Goal: Information Seeking & Learning: Learn about a topic

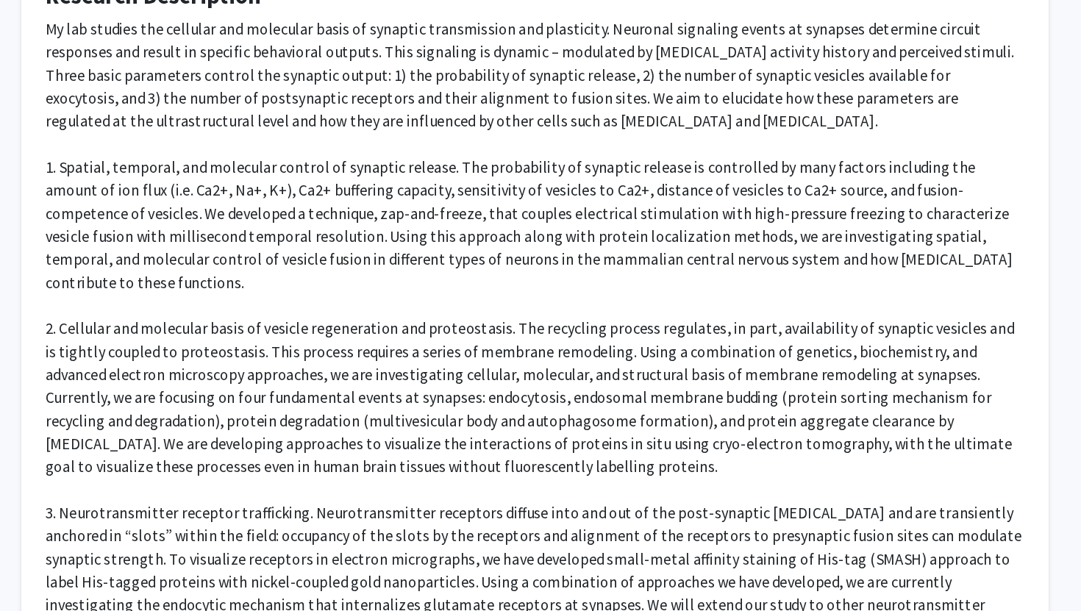
scroll to position [511, 0]
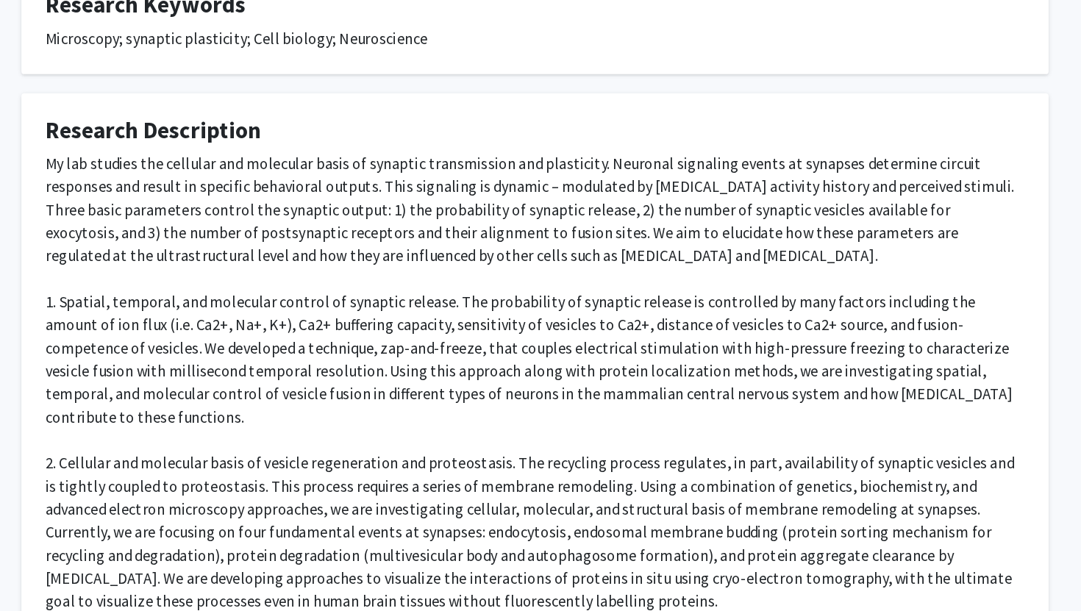
drag, startPoint x: 282, startPoint y: 568, endPoint x: 152, endPoint y: 126, distance: 459.7
click at [152, 126] on fg-card "Research Description My lab studies the cellular and molecular basis of synapti…" at bounding box center [540, 389] width 787 height 564
copy div "Lo ips dolorsi ame consecte adi elitseddo eiusm te incididu utlaboreetdo mag al…"
click at [576, 201] on div "My lab studies the cellular and molecular basis of synaptic transmission and pl…" at bounding box center [540, 390] width 750 height 476
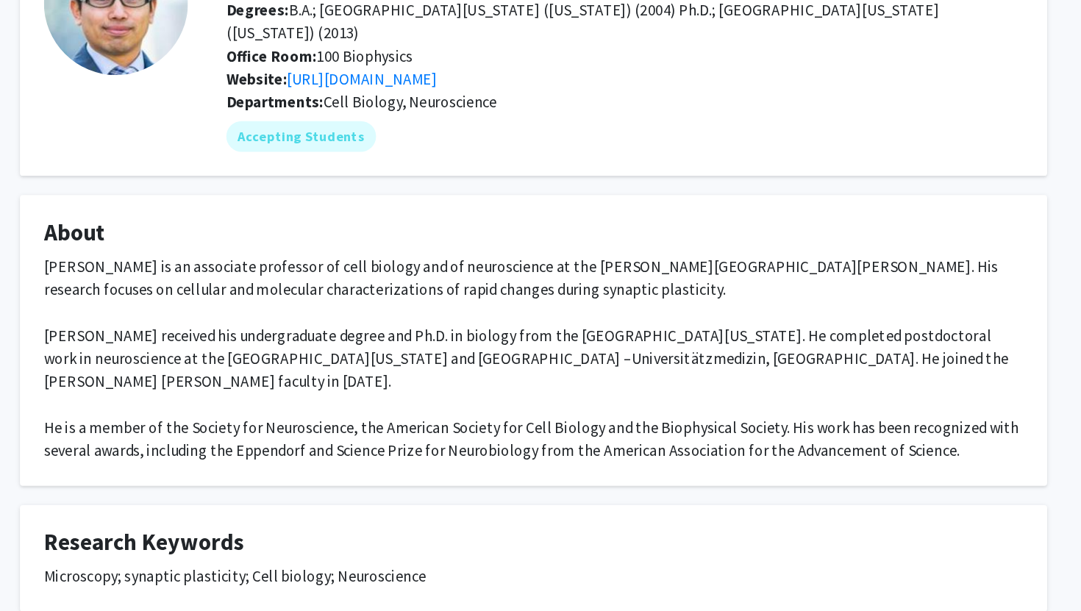
scroll to position [0, 0]
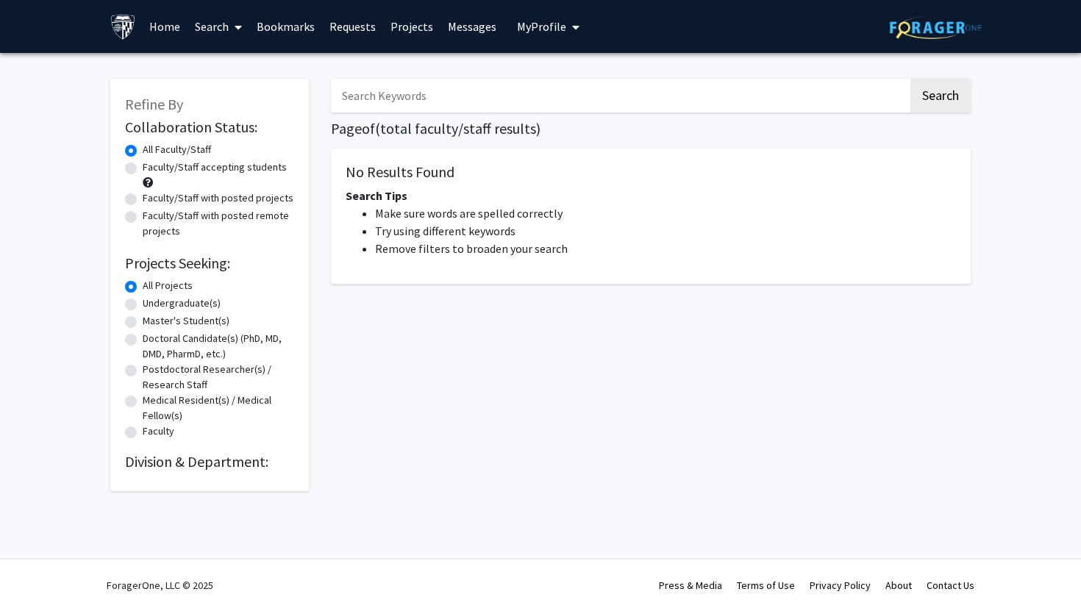
click at [230, 168] on label "Faculty/Staff accepting students" at bounding box center [215, 167] width 144 height 15
click at [152, 168] on input "Faculty/Staff accepting students" at bounding box center [148, 165] width 10 height 10
radio input "true"
click at [443, 90] on input "Search Keywords" at bounding box center [619, 96] width 577 height 34
type input "neuroscience"
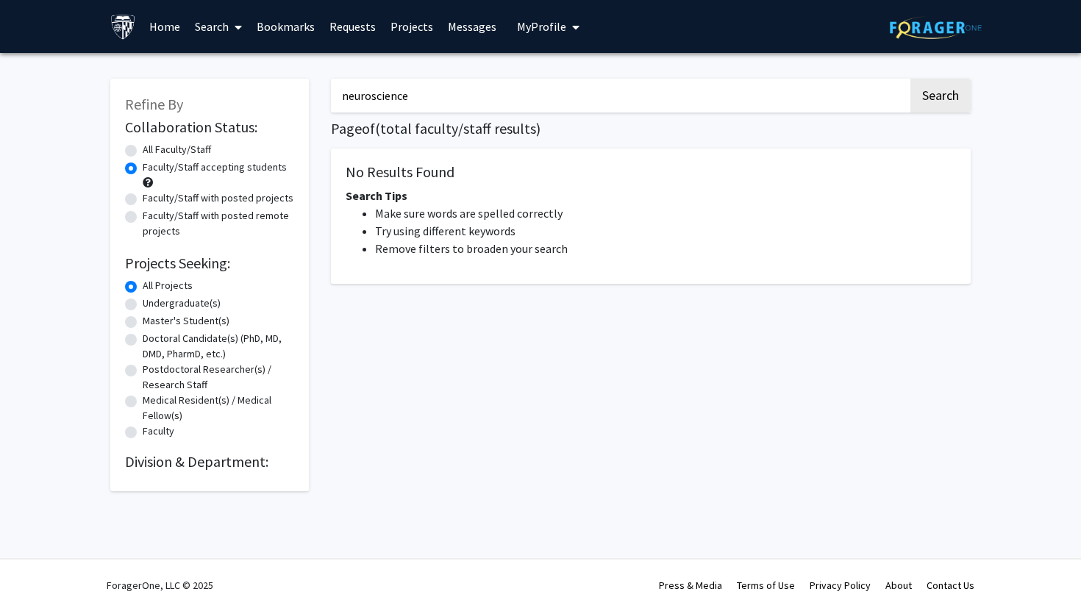
click at [910, 79] on button "Search" at bounding box center [940, 96] width 60 height 34
click at [928, 104] on button "Search" at bounding box center [940, 96] width 60 height 34
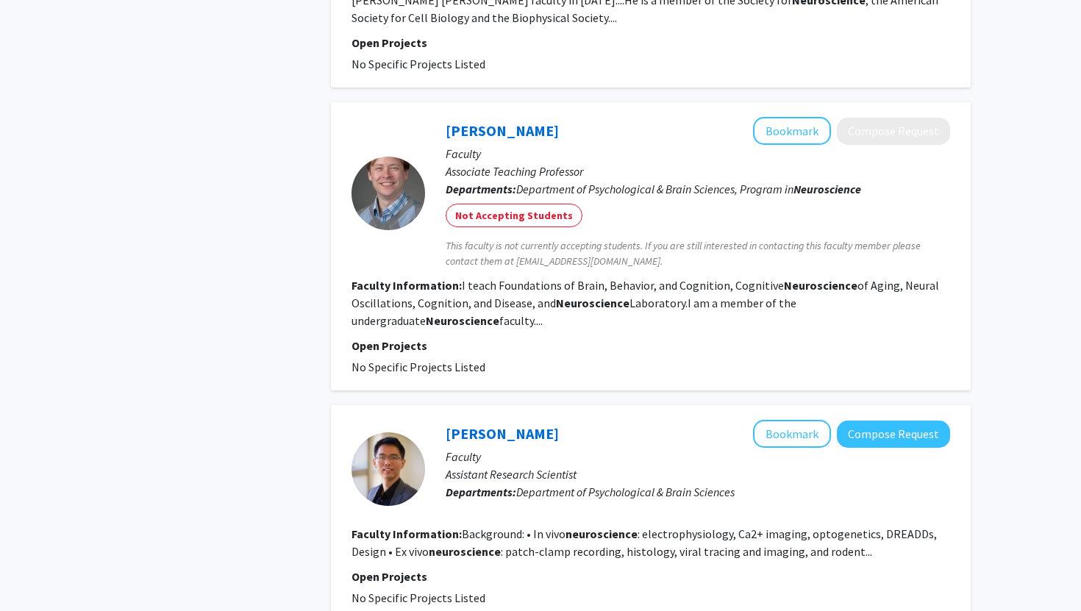
scroll to position [1869, 0]
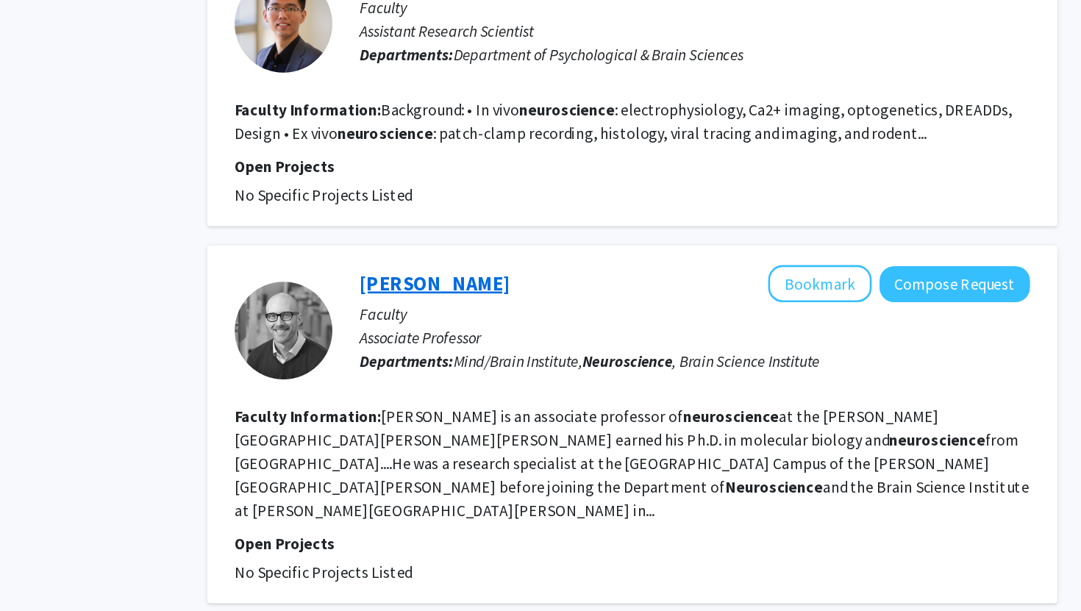
click at [522, 304] on link "[PERSON_NAME]" at bounding box center [502, 313] width 113 height 18
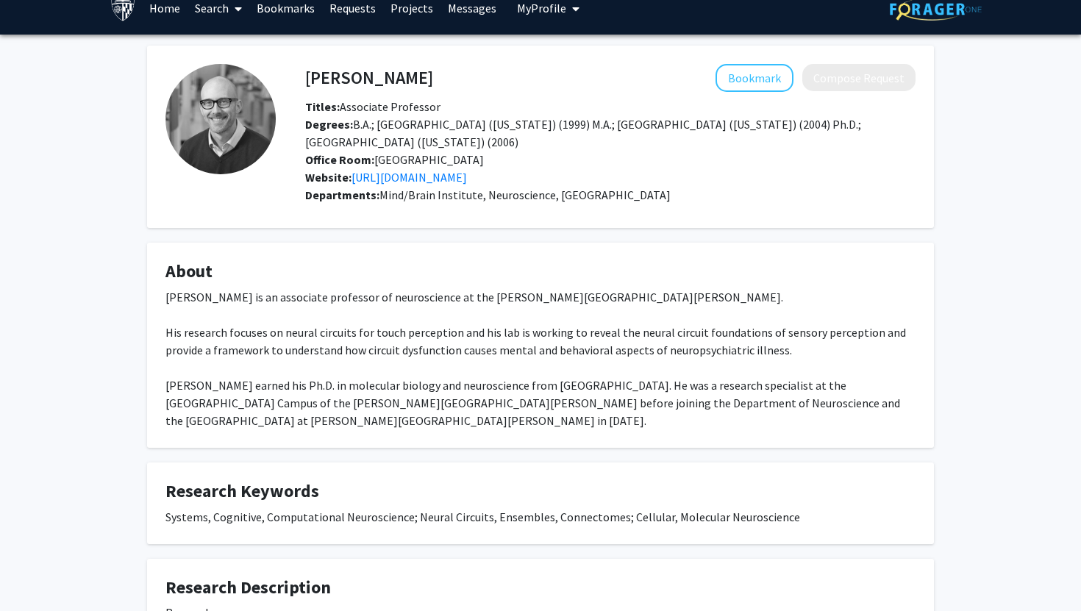
scroll to position [23, 0]
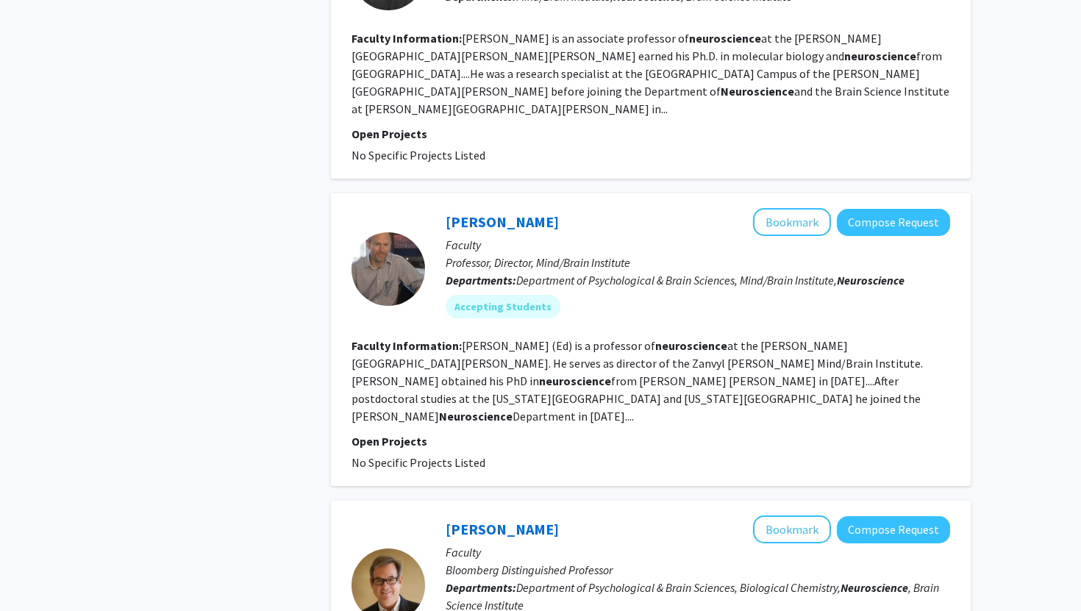
scroll to position [2248, 0]
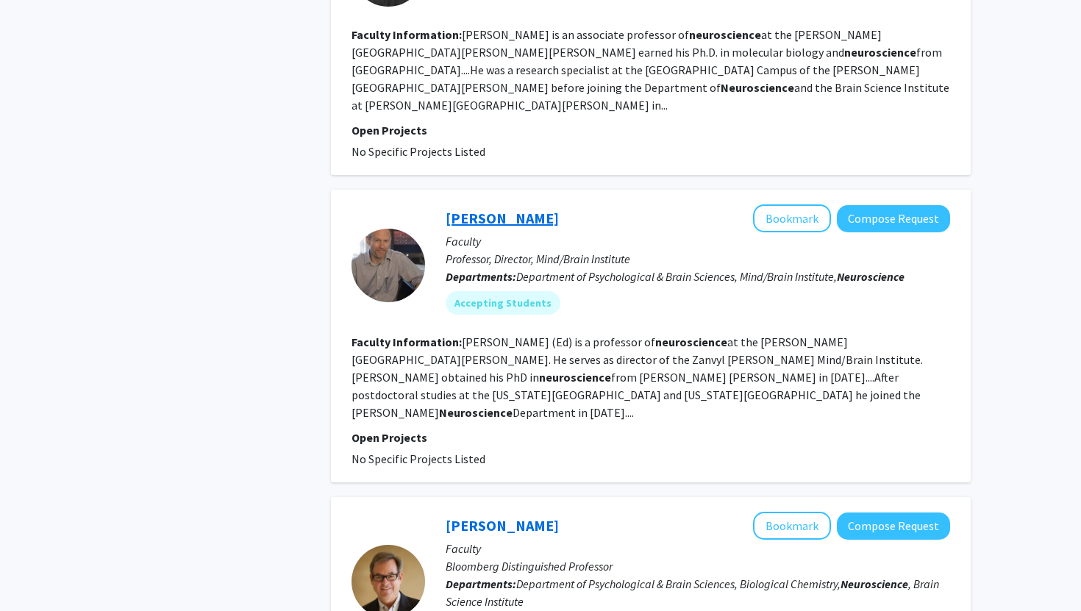
click at [468, 209] on link "Ed Connor" at bounding box center [502, 218] width 113 height 18
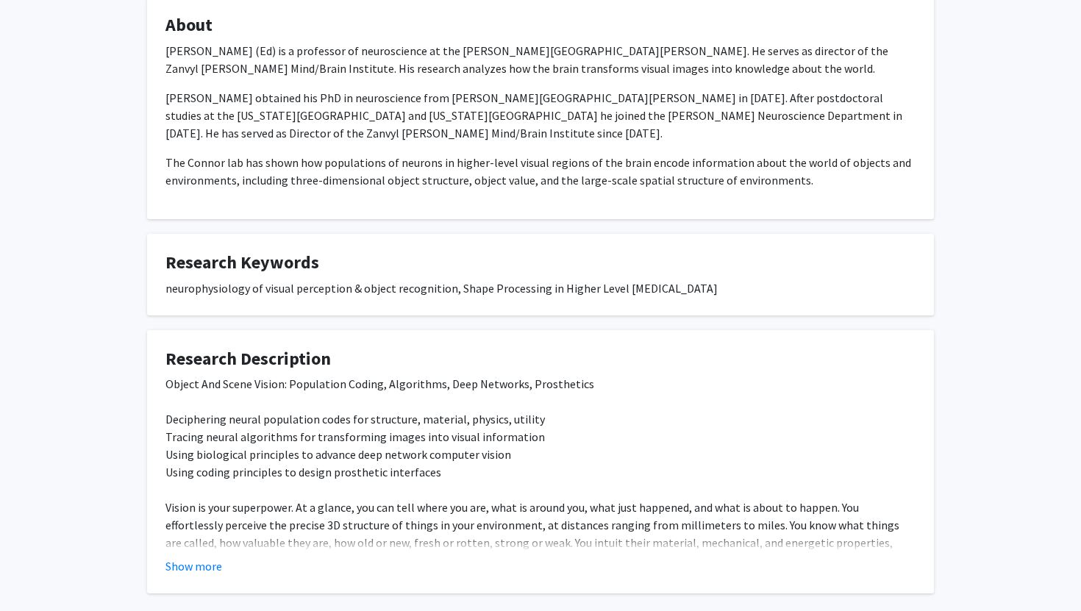
scroll to position [271, 0]
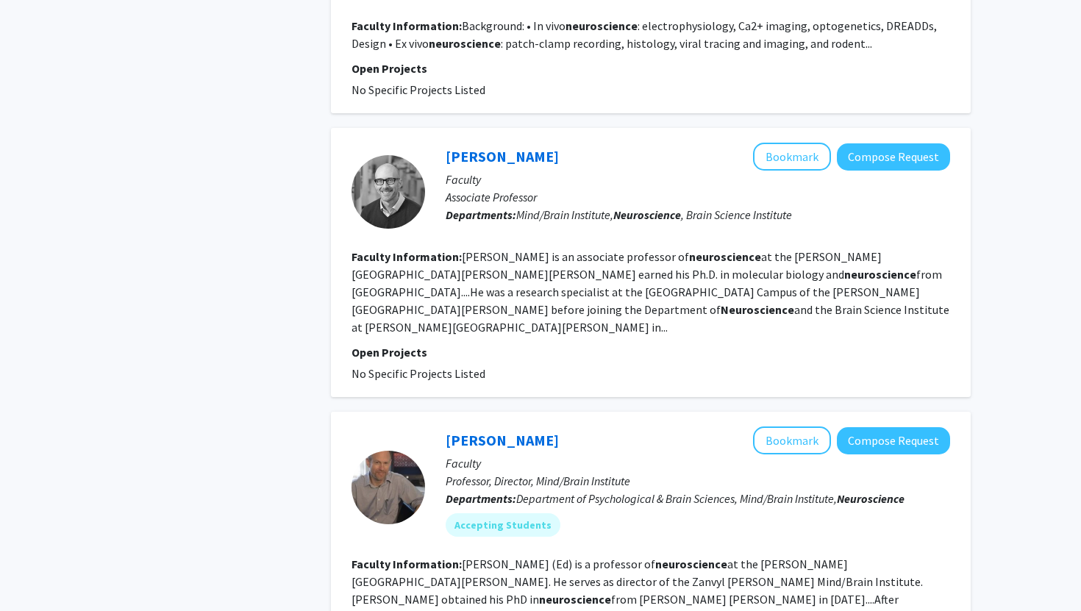
scroll to position [2027, 0]
click at [493, 146] on link "Dan O'Connor" at bounding box center [502, 155] width 113 height 18
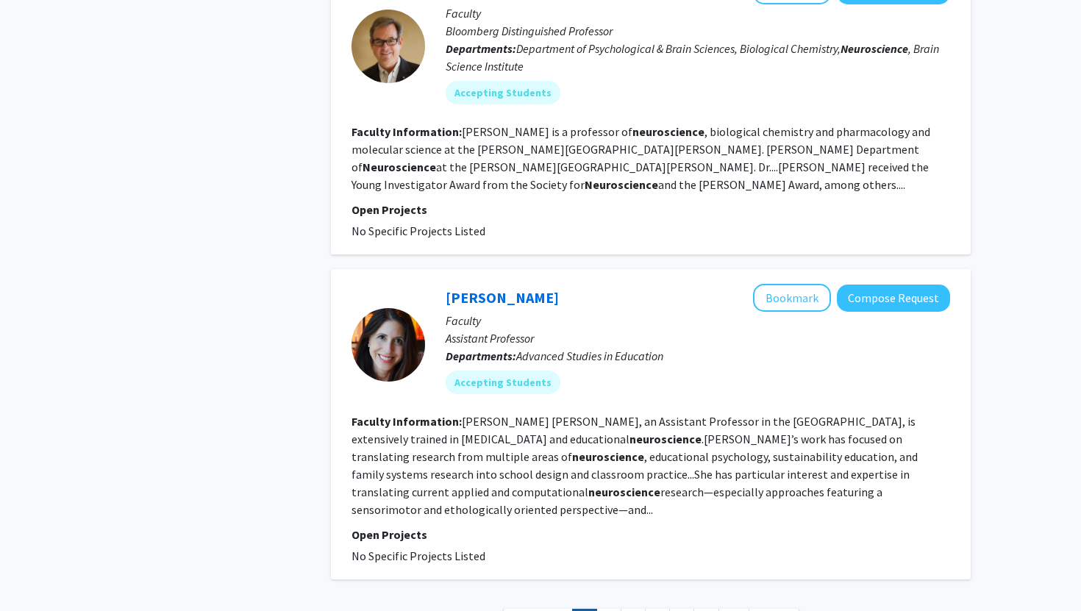
scroll to position [2788, 0]
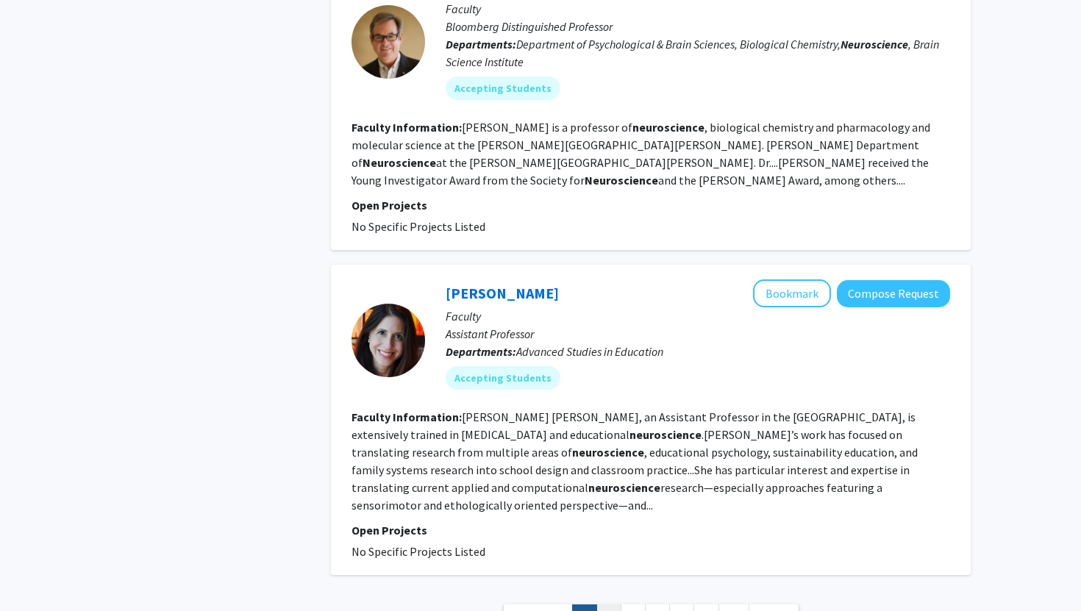
click at [609, 604] on link "2" at bounding box center [608, 617] width 25 height 26
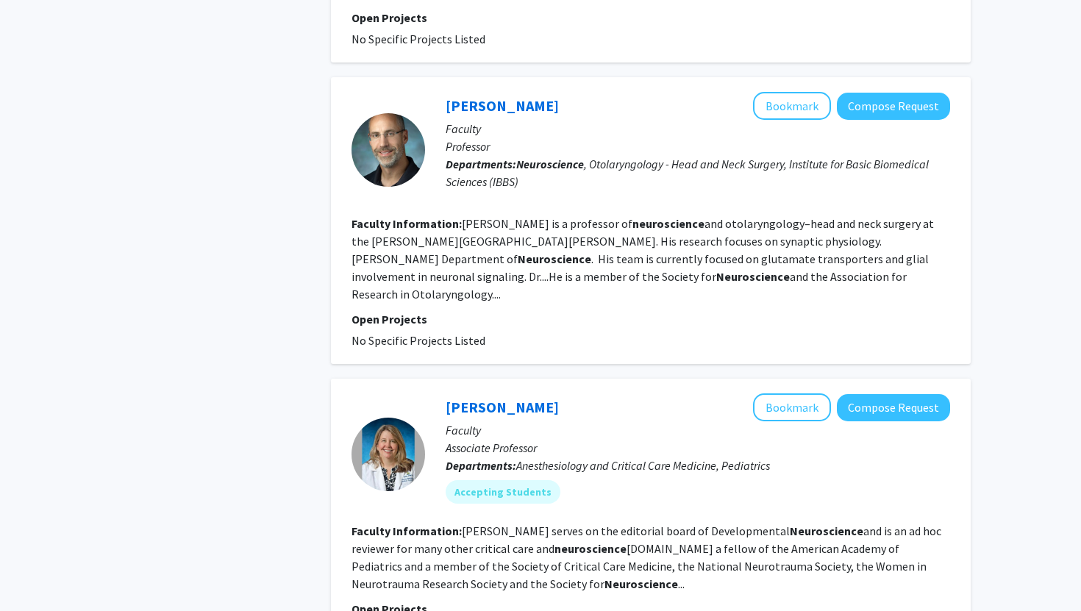
scroll to position [1996, 0]
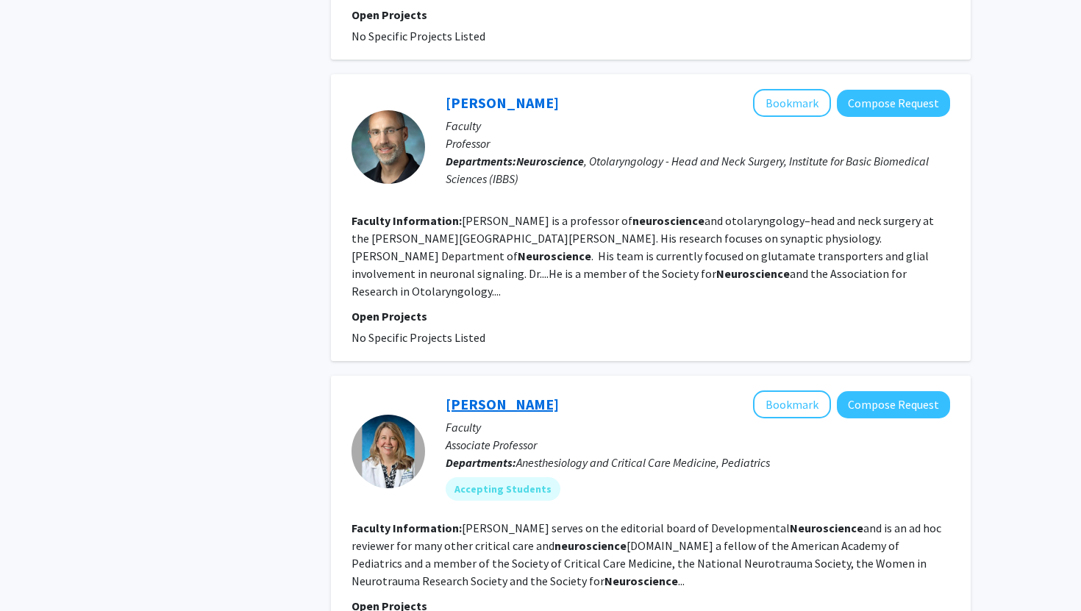
click at [559, 395] on link "Courtney Robertson" at bounding box center [502, 404] width 113 height 18
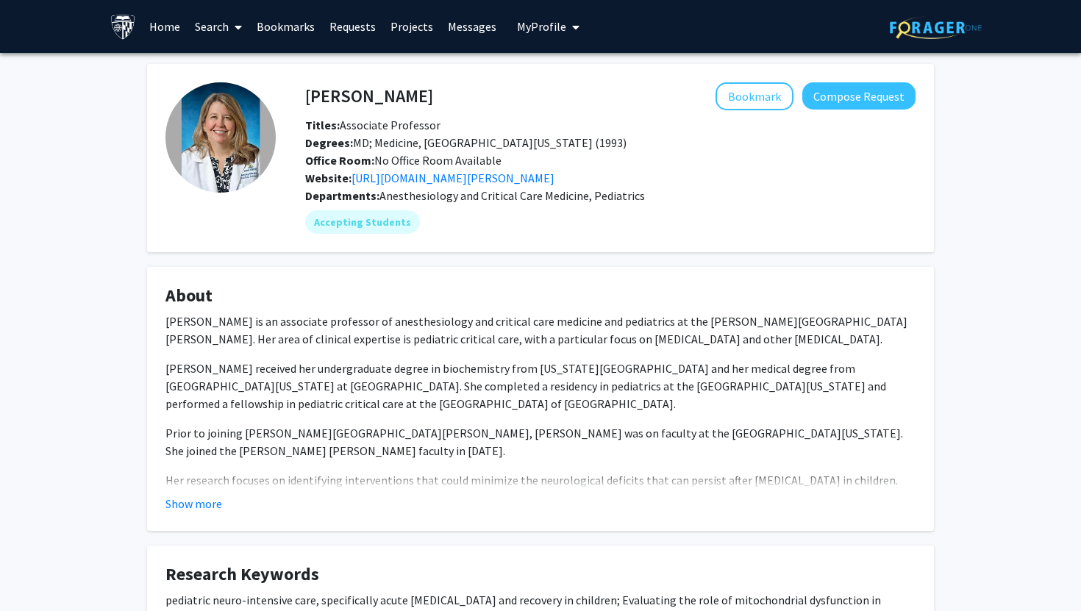
click at [401, 97] on h4 "Courtney Robertson" at bounding box center [369, 95] width 128 height 27
